Goal: Task Accomplishment & Management: Manage account settings

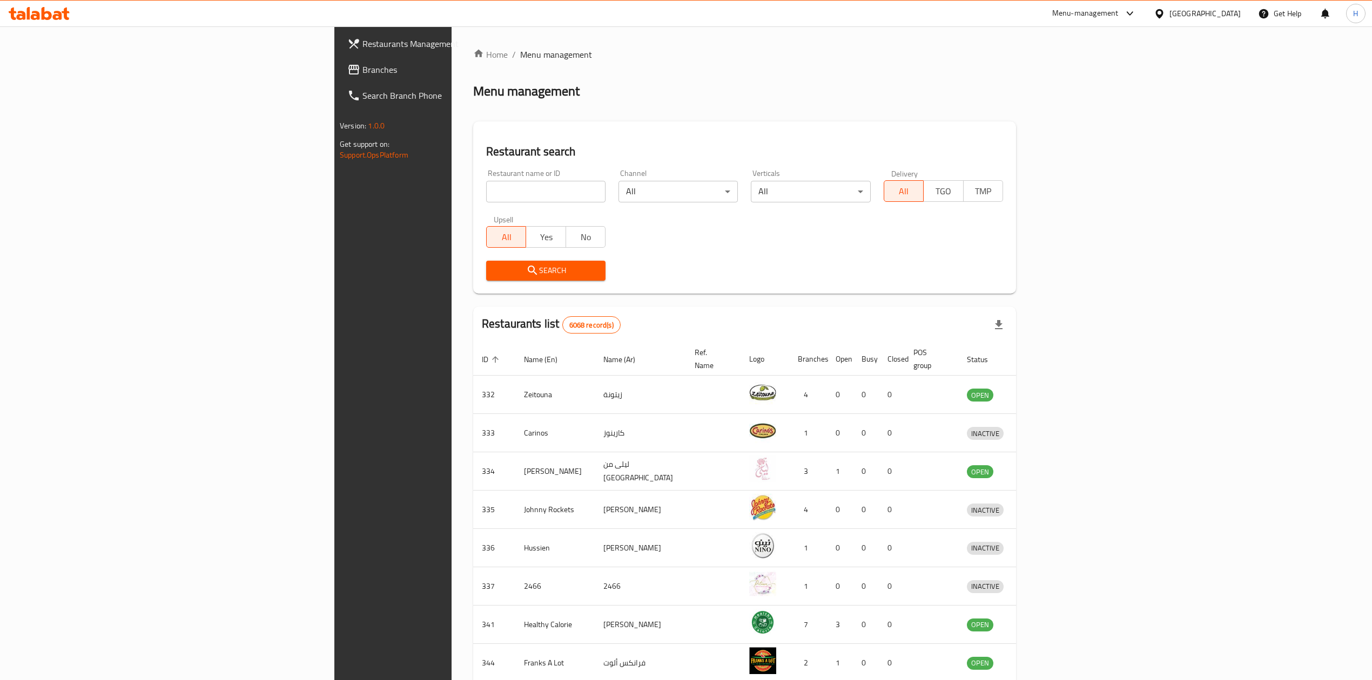
click at [486, 200] on input "search" at bounding box center [545, 192] width 119 height 22
click button "Search" at bounding box center [545, 271] width 119 height 20
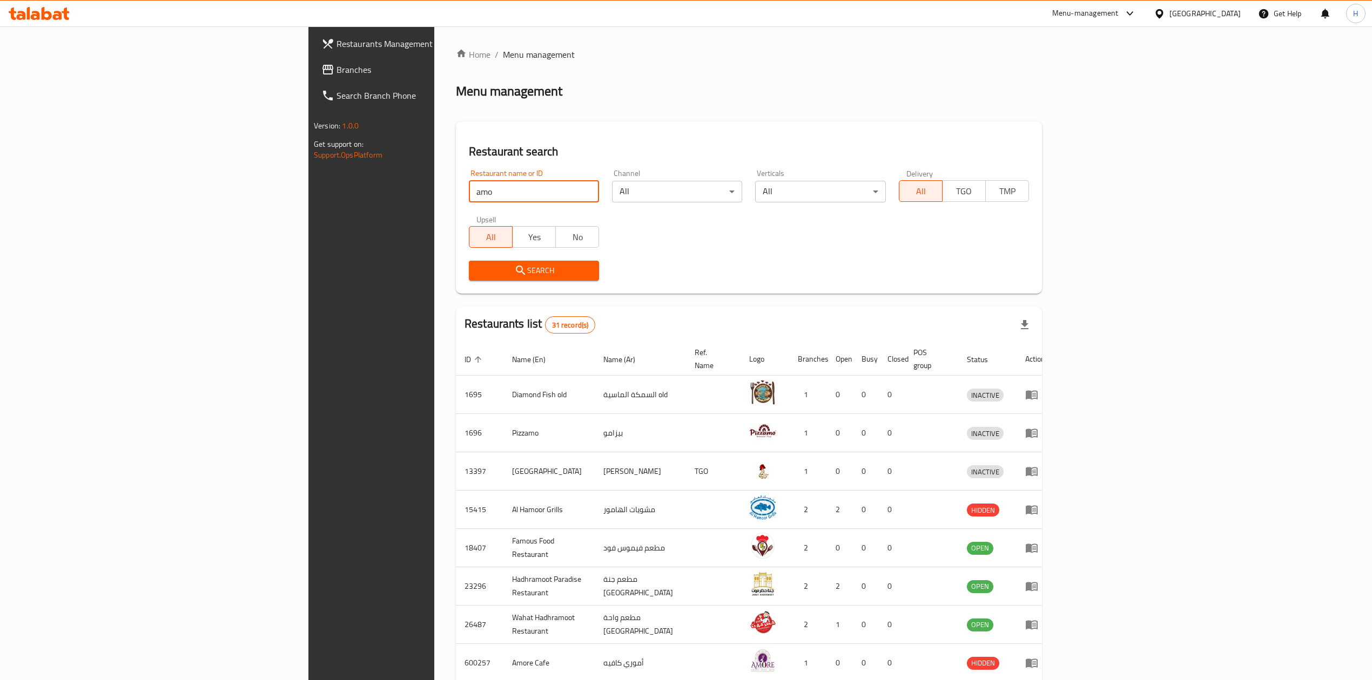
type input "Amorino"
click button "Search" at bounding box center [534, 271] width 130 height 20
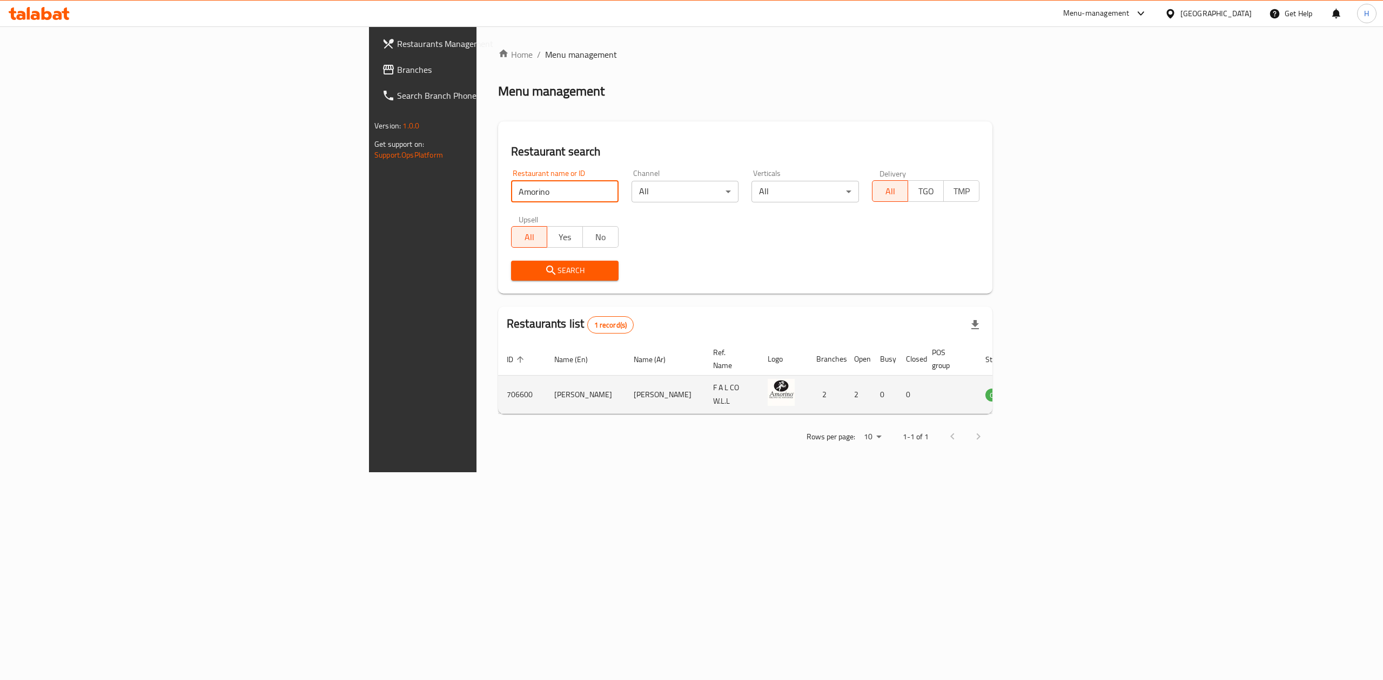
click at [1055, 388] on icon "enhanced table" at bounding box center [1048, 394] width 13 height 13
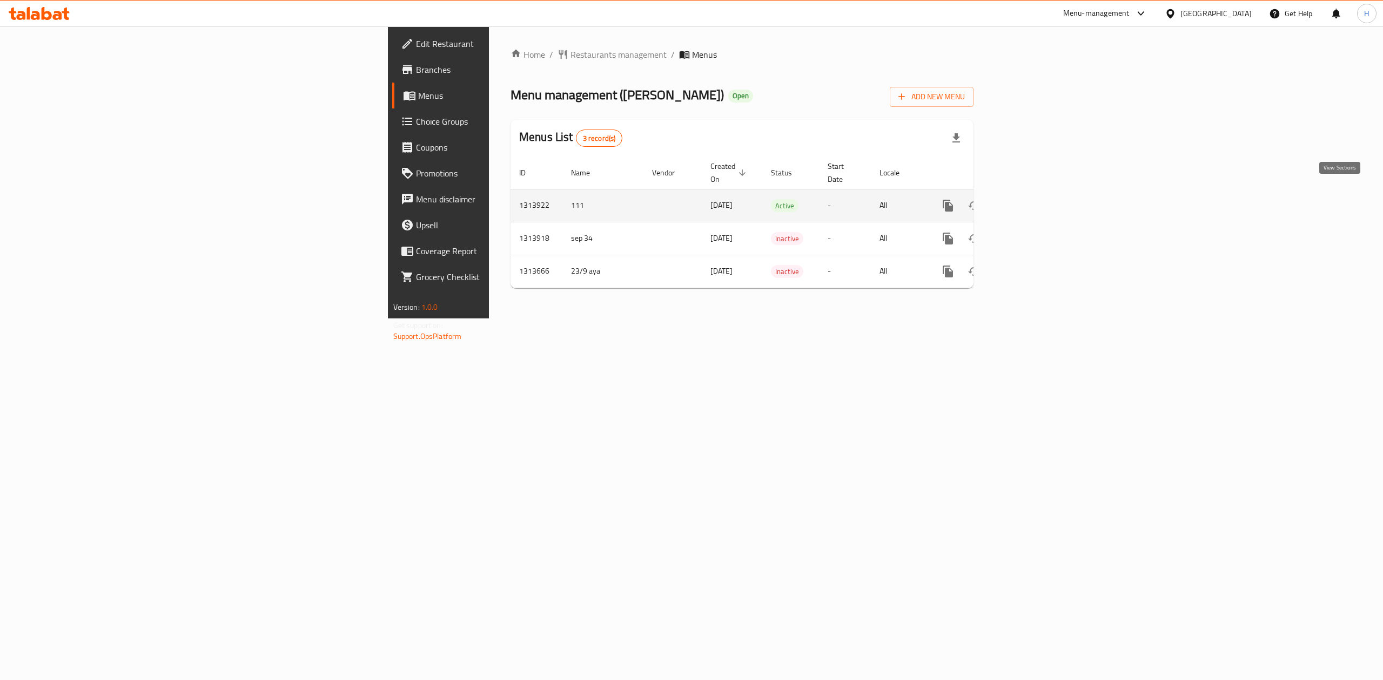
click at [1032, 199] on icon "enhanced table" at bounding box center [1025, 205] width 13 height 13
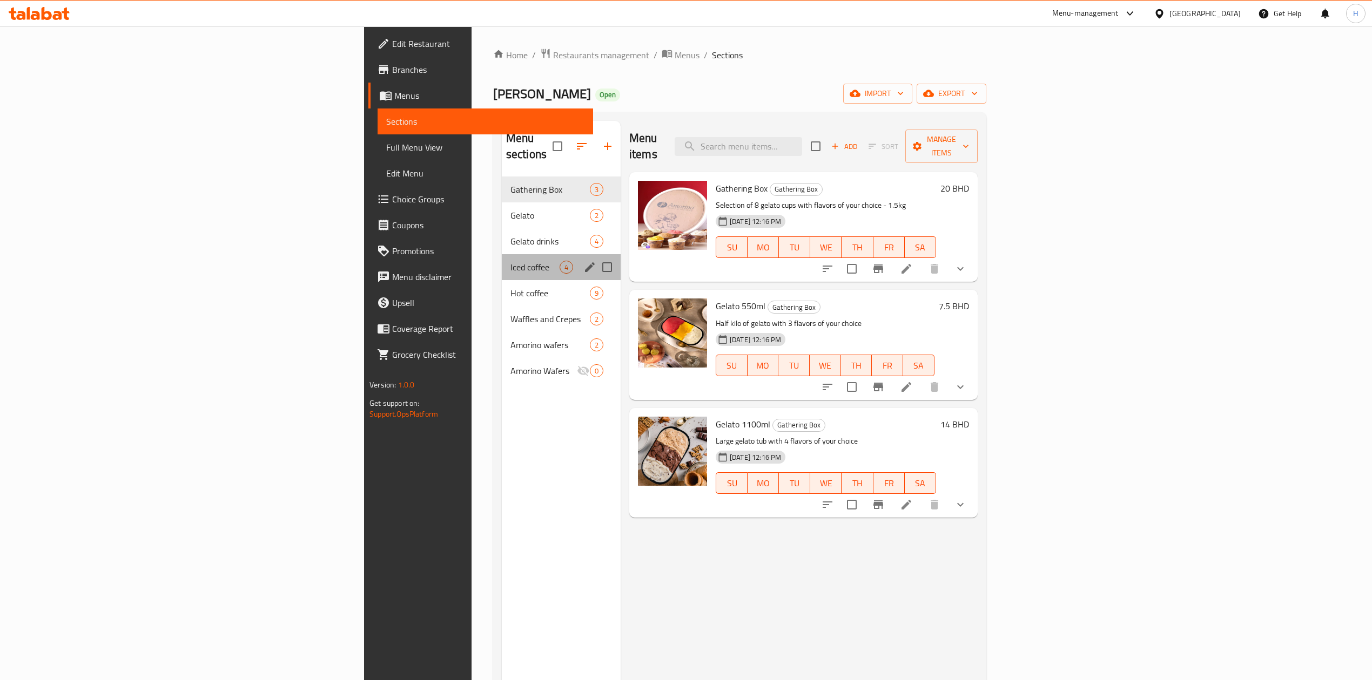
click at [502, 259] on div "Iced coffee 4" at bounding box center [561, 267] width 119 height 26
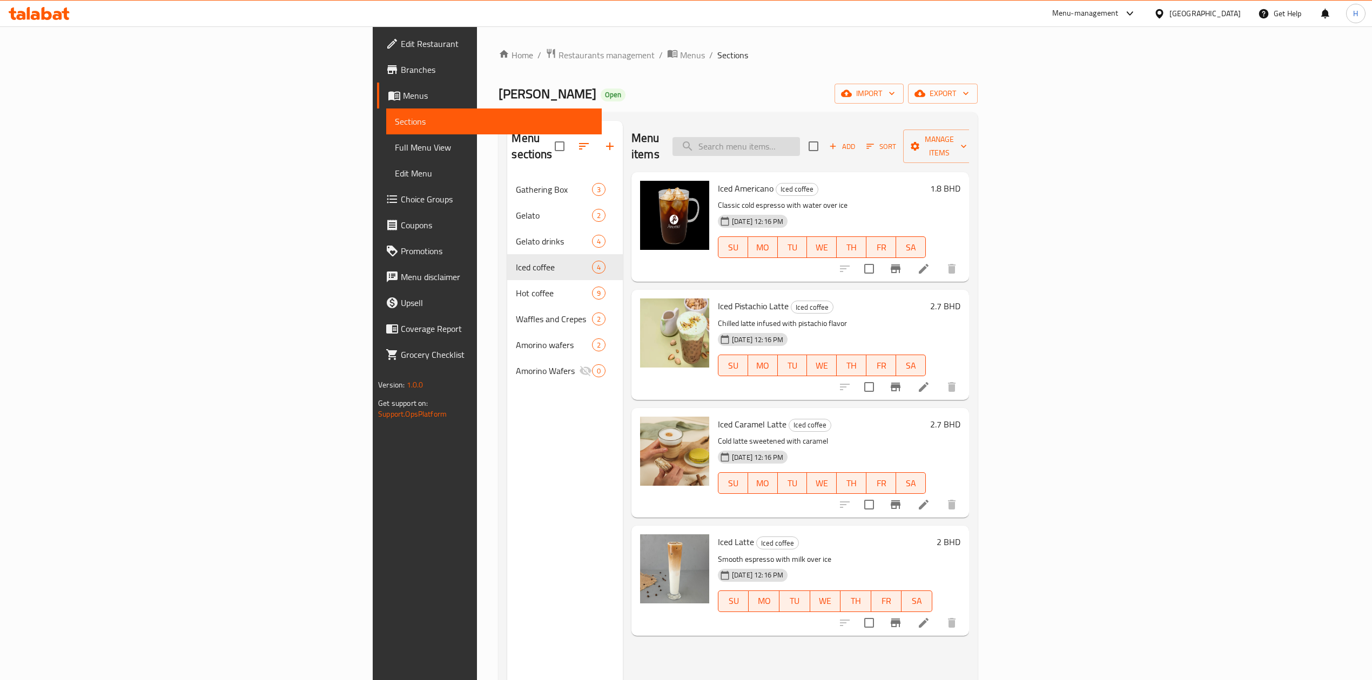
click at [800, 141] on input "search" at bounding box center [735, 146] width 127 height 19
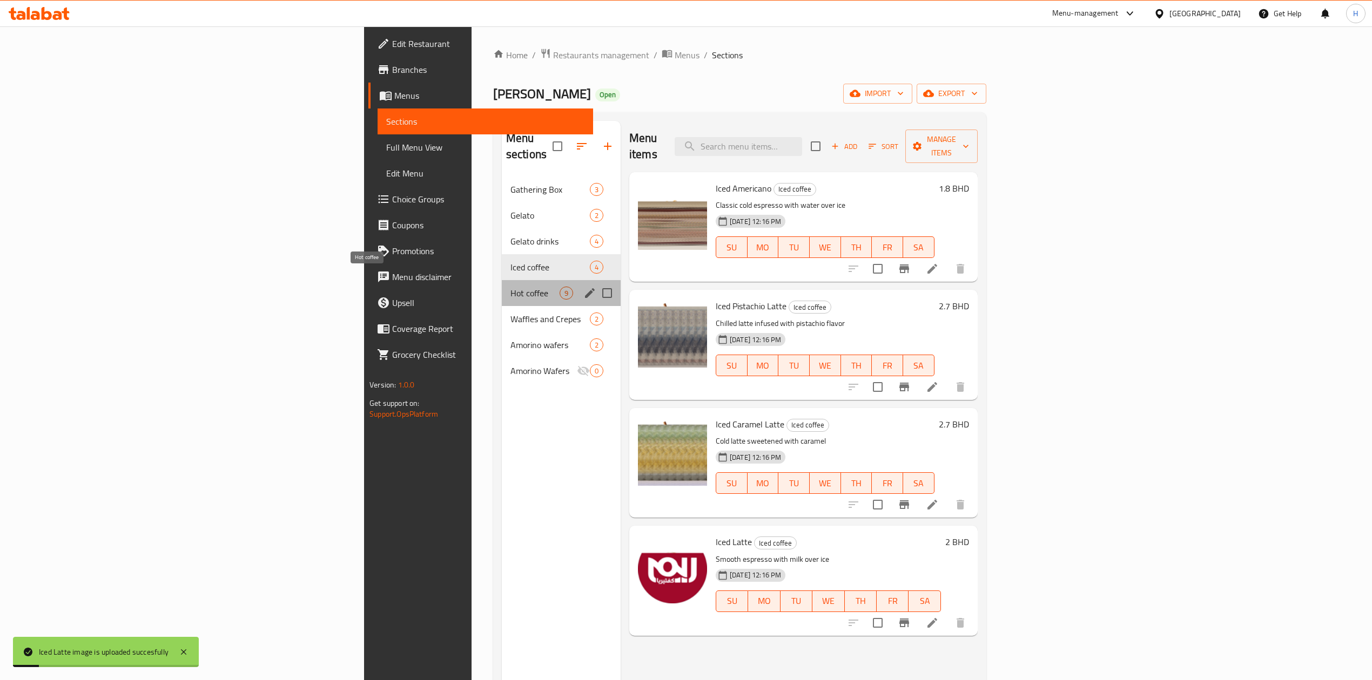
click at [510, 287] on span "Hot coffee" at bounding box center [534, 293] width 49 height 13
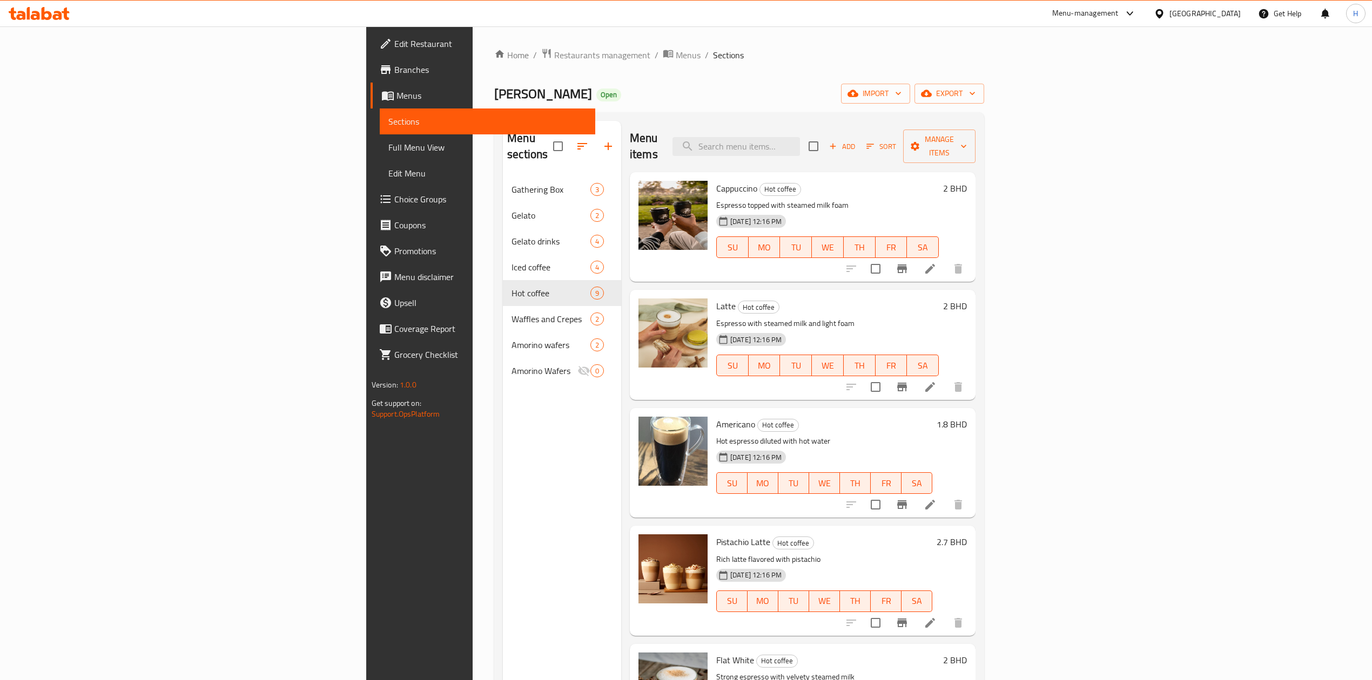
click at [46, 17] on icon at bounding box center [39, 13] width 61 height 13
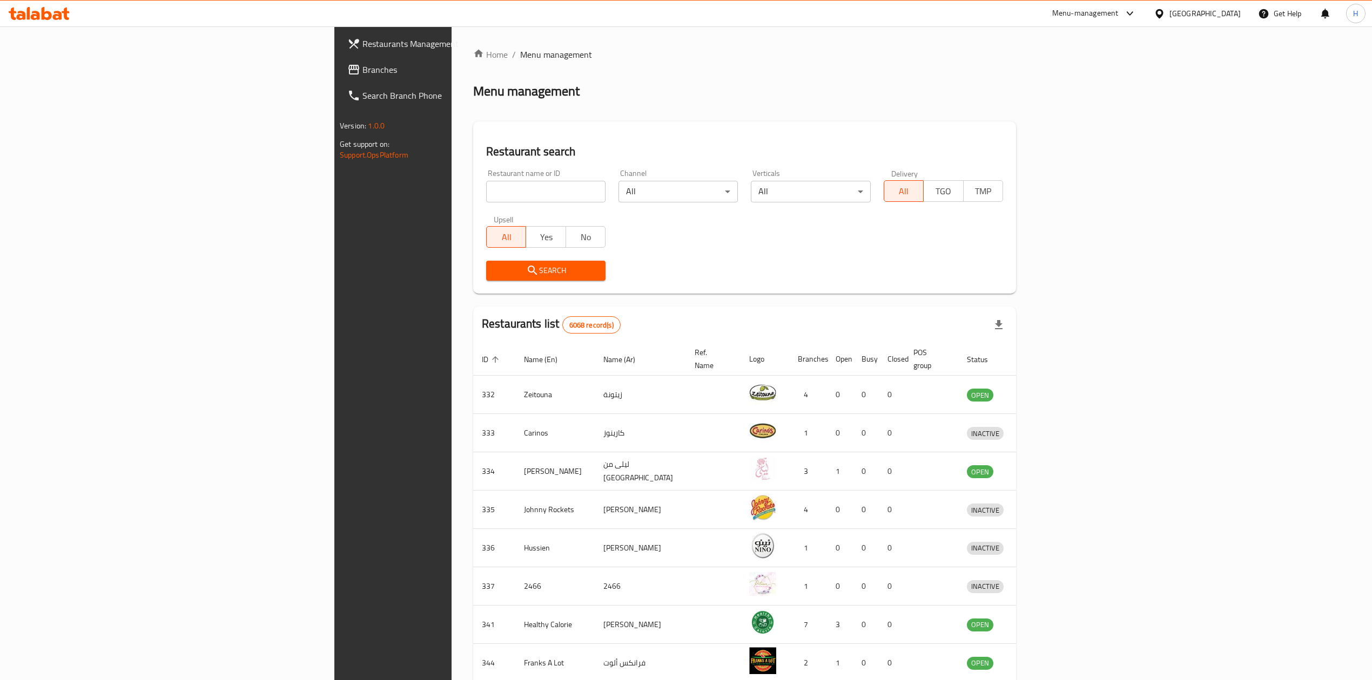
click at [486, 194] on input "search" at bounding box center [545, 192] width 119 height 22
type input "self"
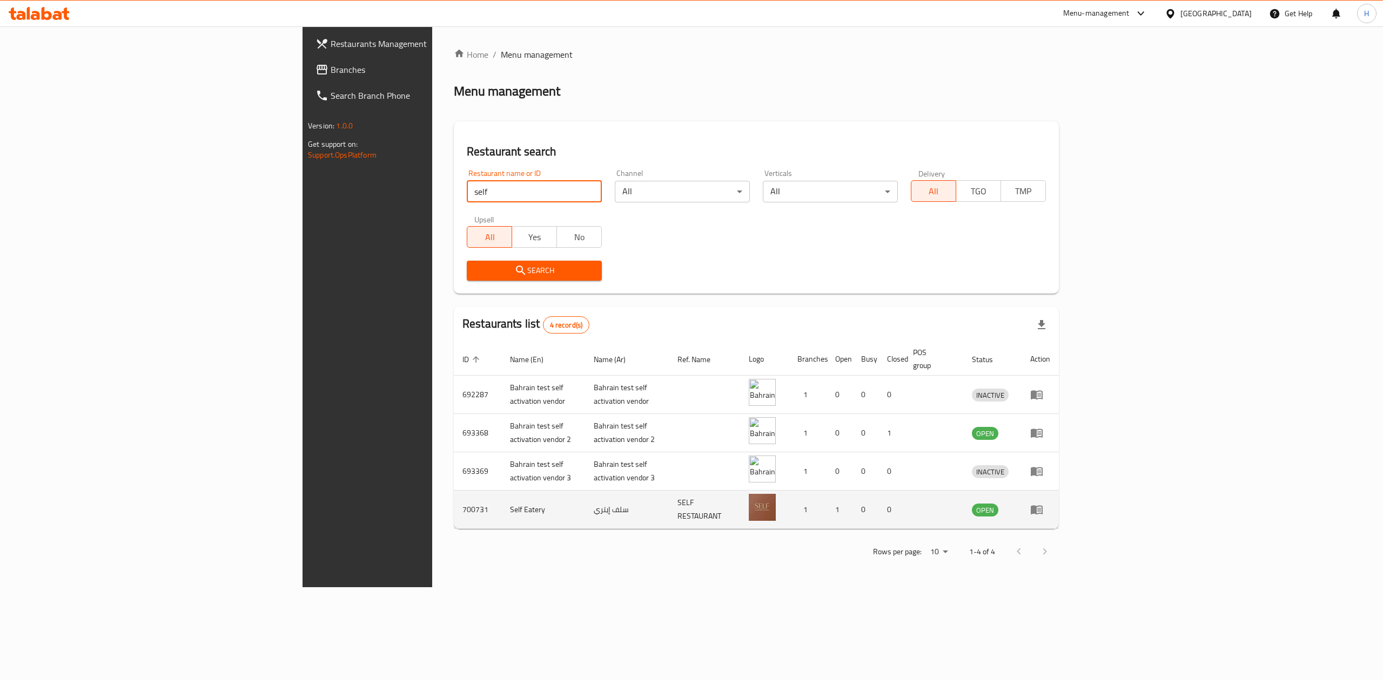
click at [1043, 503] on icon "enhanced table" at bounding box center [1036, 509] width 13 height 13
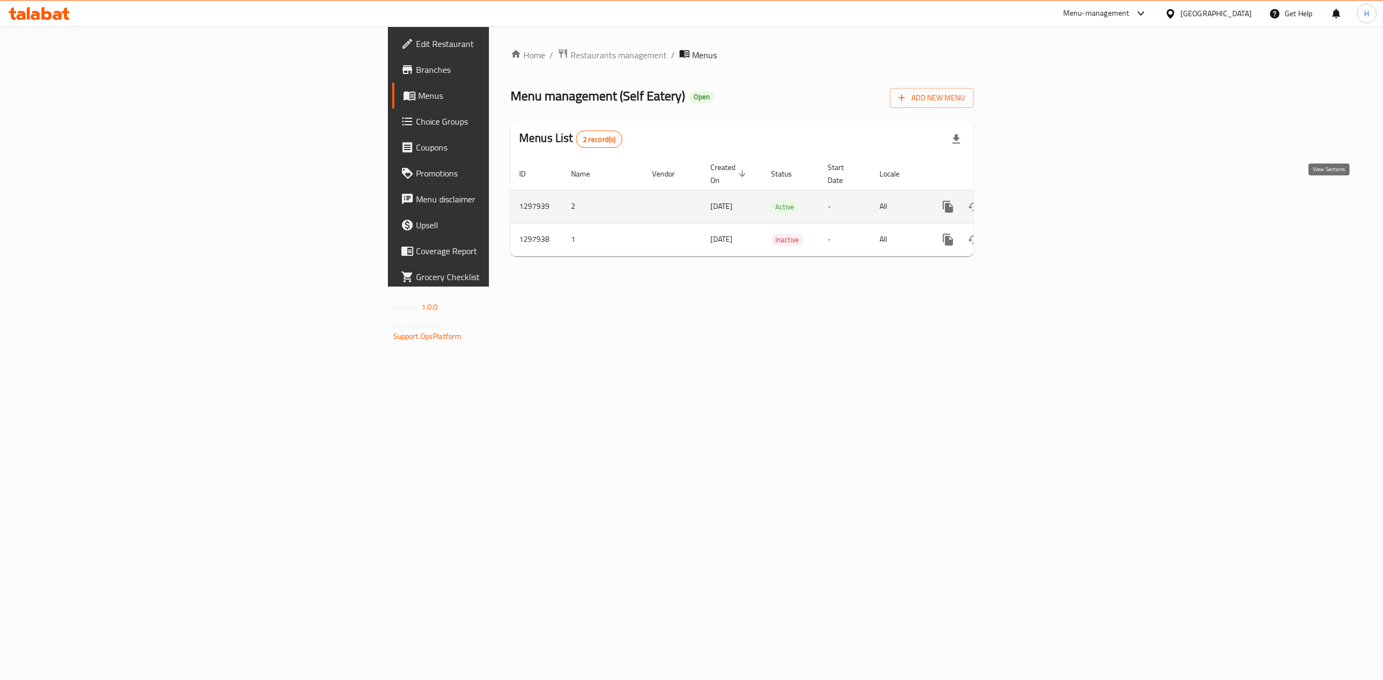
click at [1039, 204] on link "enhanced table" at bounding box center [1026, 207] width 26 height 26
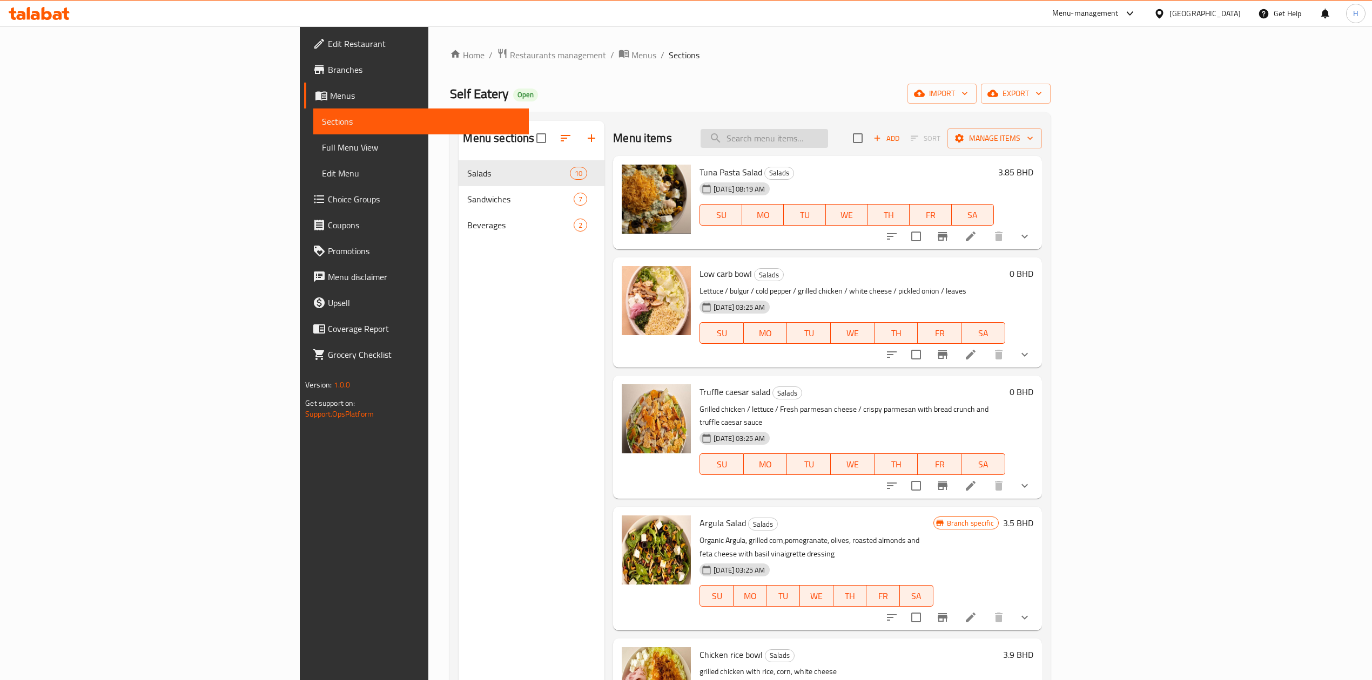
click at [828, 146] on input "search" at bounding box center [763, 138] width 127 height 19
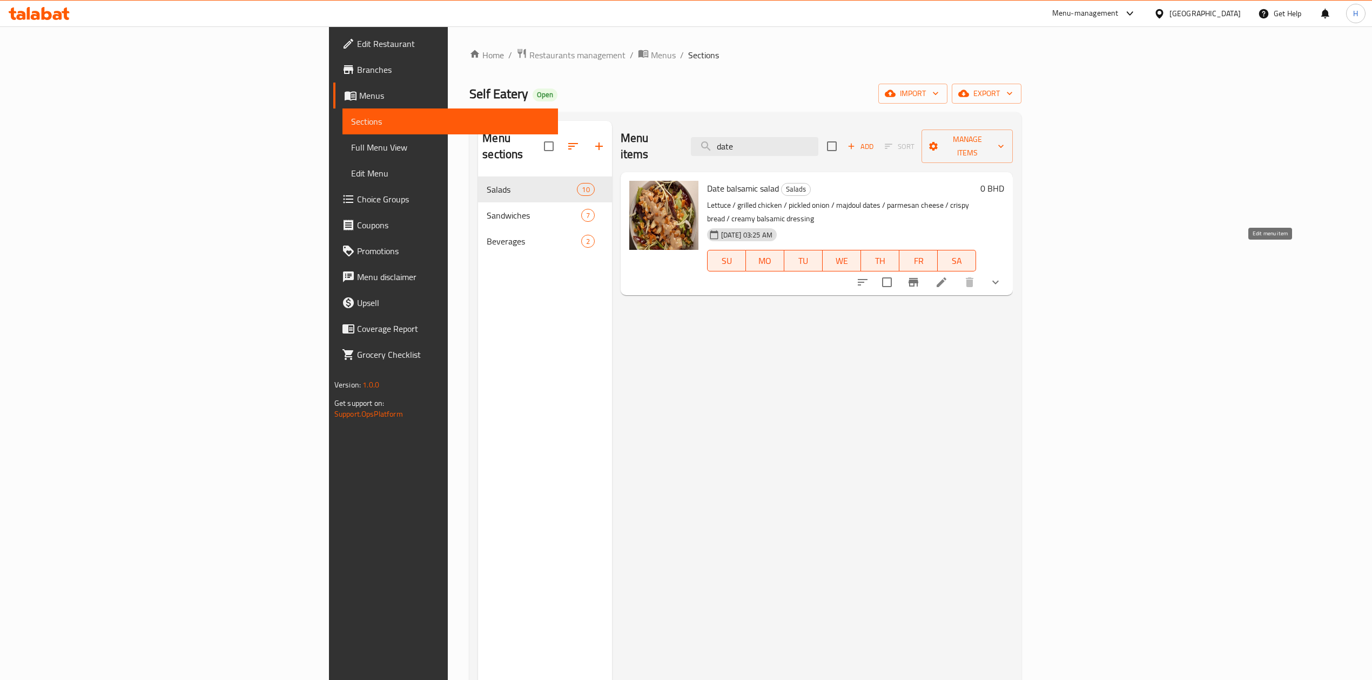
type input "date"
click at [948, 276] on icon at bounding box center [941, 282] width 13 height 13
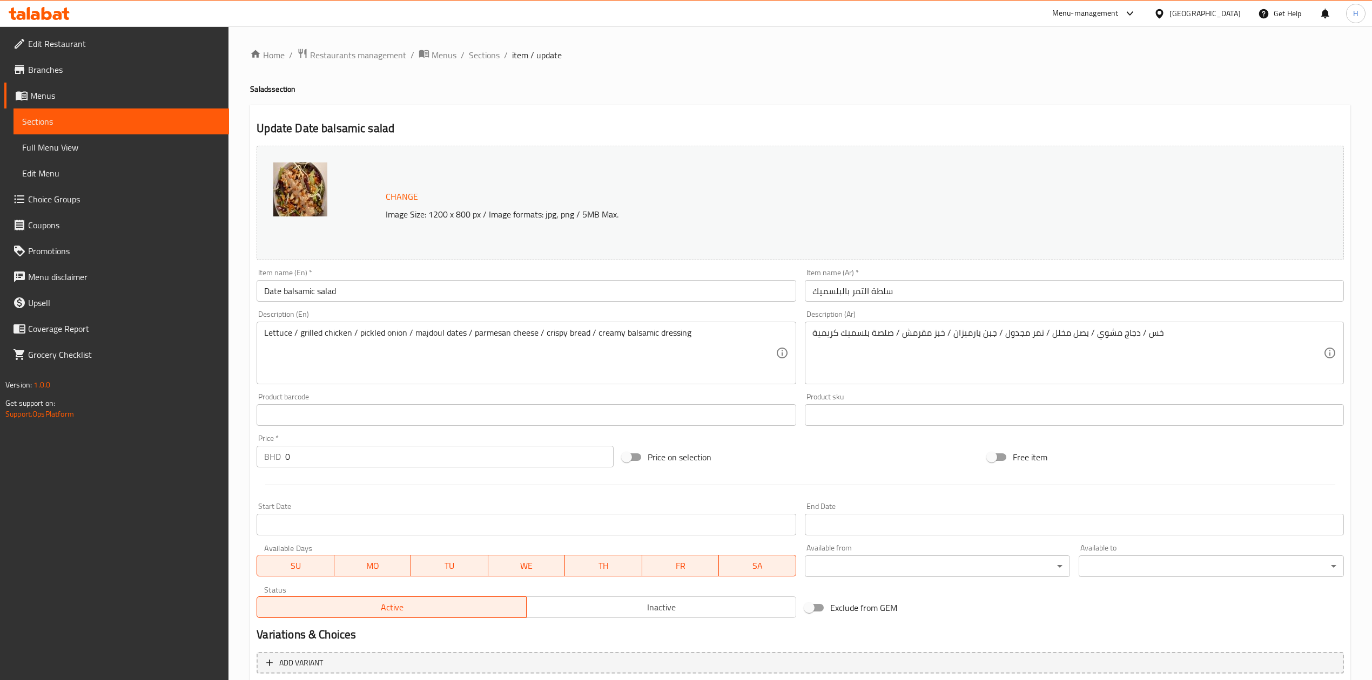
click at [692, 338] on div "Home / Restaurants management / Menus / Sections / item / update Salads section…" at bounding box center [800, 433] width 1100 height 771
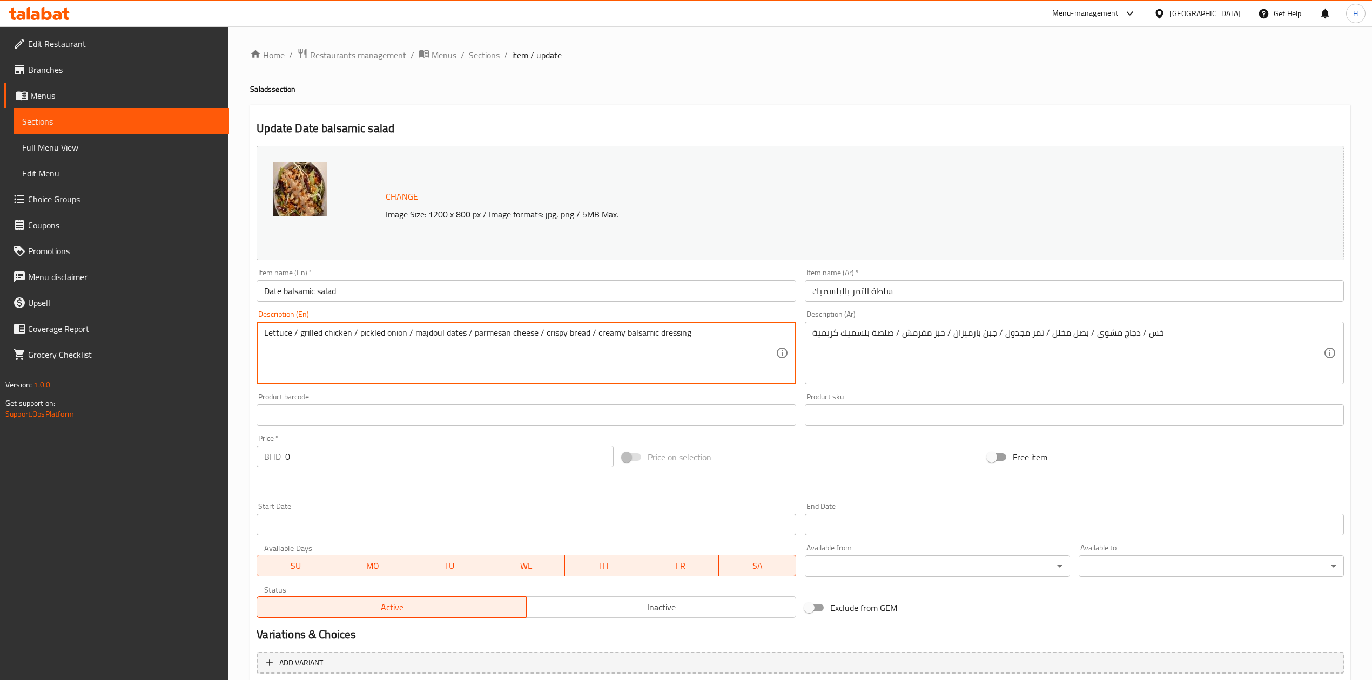
click at [591, 335] on textarea "Lettuce / grilled chicken / pickled onion / majdoul dates / parmesan cheese / c…" at bounding box center [519, 353] width 511 height 51
paste textarea "walnuts"
type textarea "Lettuce / grilled chicken / pickled onion / majdoul dates / parmesan cheese / c…"
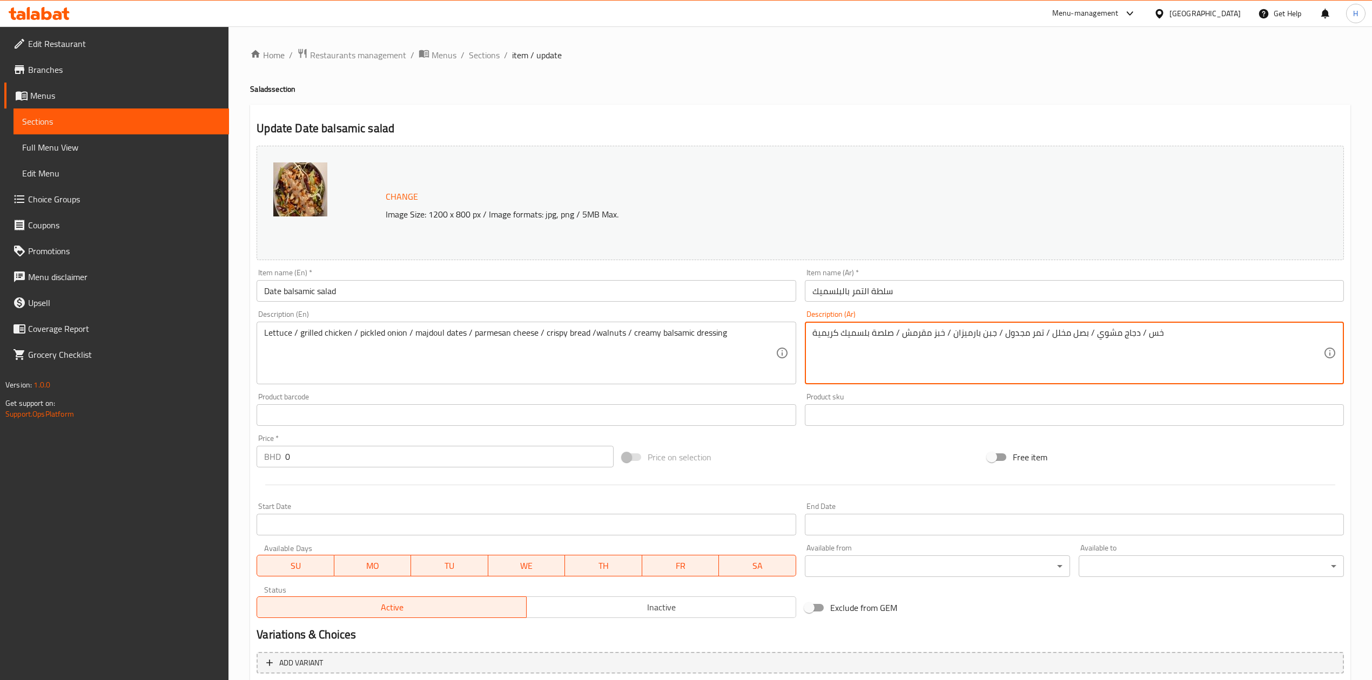
click at [1137, 332] on textarea "خس / دجاج مشوي / بصل مخلل / تمر مجدول / جبن بارميزان / خبز مقرمش / صلصة بلسميك …" at bounding box center [1067, 353] width 511 height 51
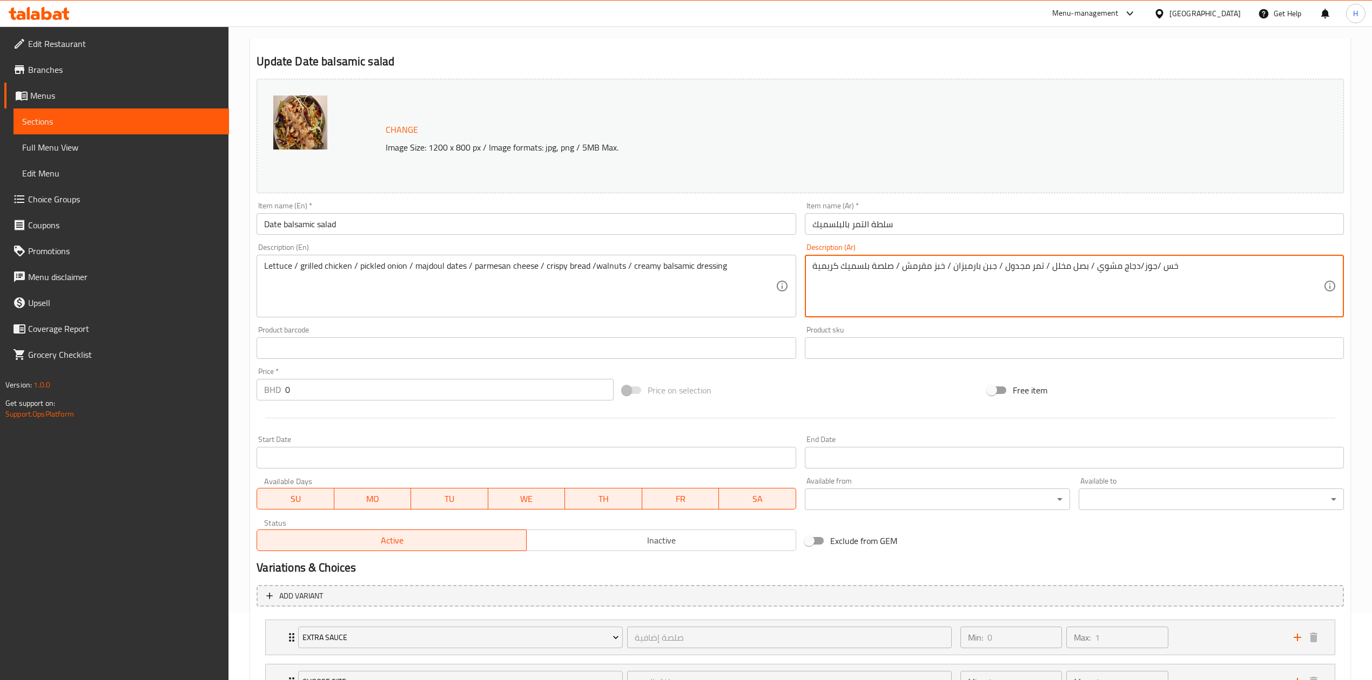
scroll to position [162, 0]
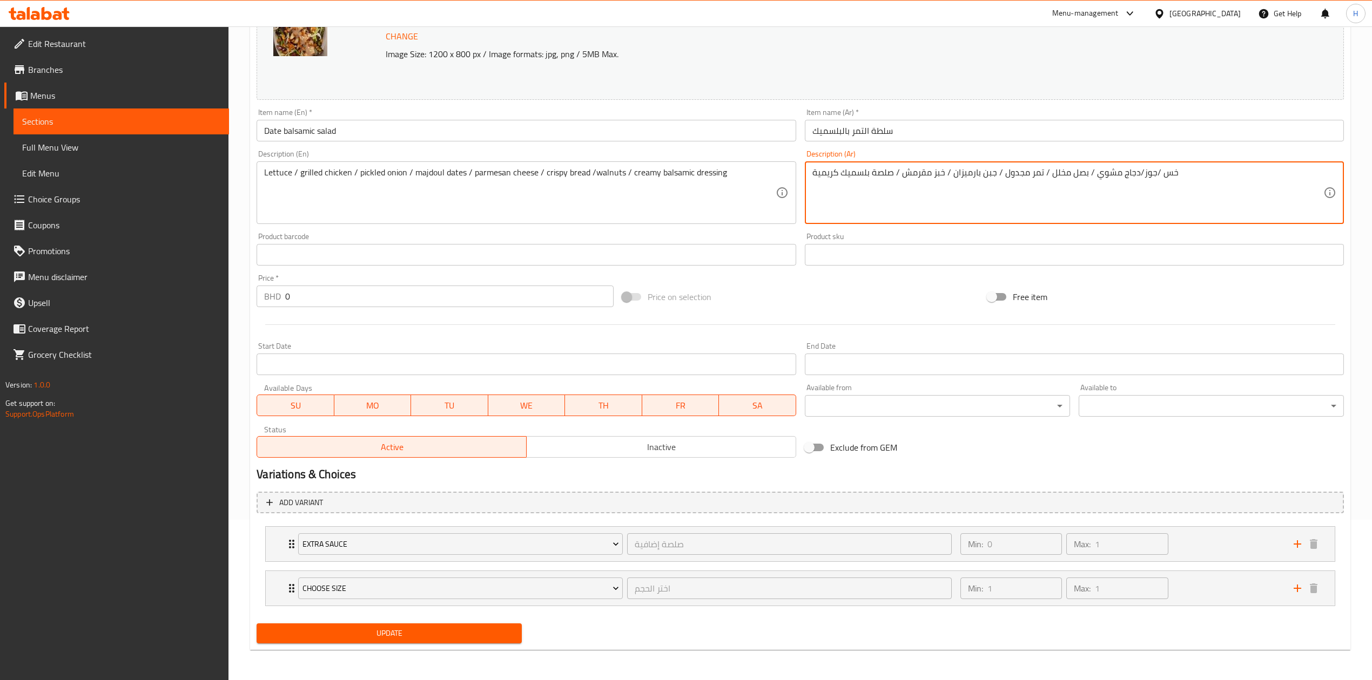
type textarea "خس /جوز/دجاج مشوي / بصل مخلل / تمر مجدول / جبن بارميزان / خبز مقرمش / صلصة بلسم…"
click at [434, 639] on span "Update" at bounding box center [389, 634] width 248 height 14
